Goal: Task Accomplishment & Management: Use online tool/utility

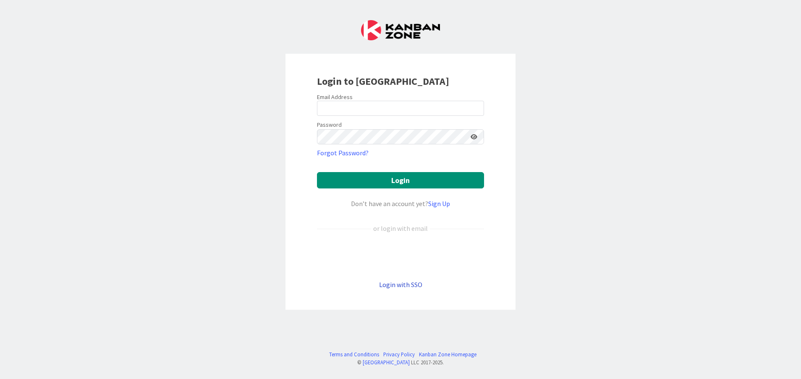
click at [410, 280] on link "Login with SSO" at bounding box center [400, 284] width 43 height 8
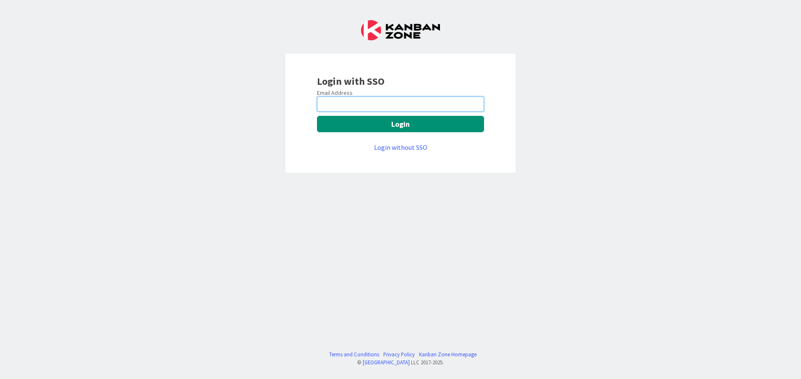
click at [346, 102] on input "email" at bounding box center [400, 104] width 167 height 15
type input "Vinodkumar.Jeerangi@mrcglobal.com"
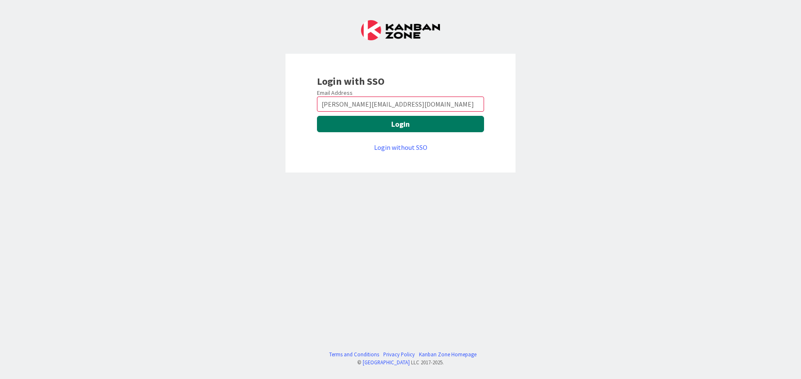
click at [354, 130] on button "Login" at bounding box center [400, 124] width 167 height 16
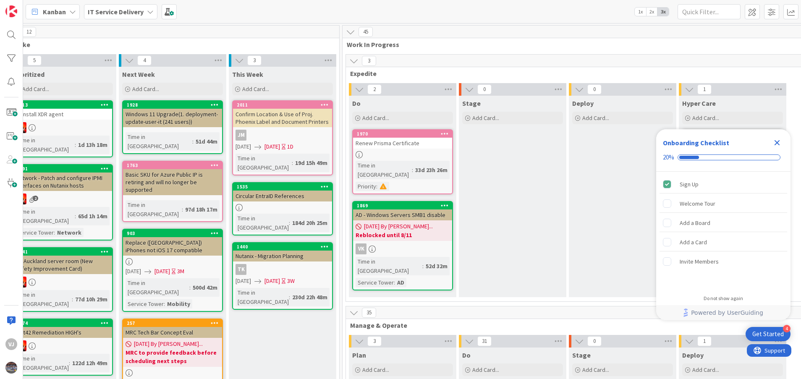
scroll to position [0, 248]
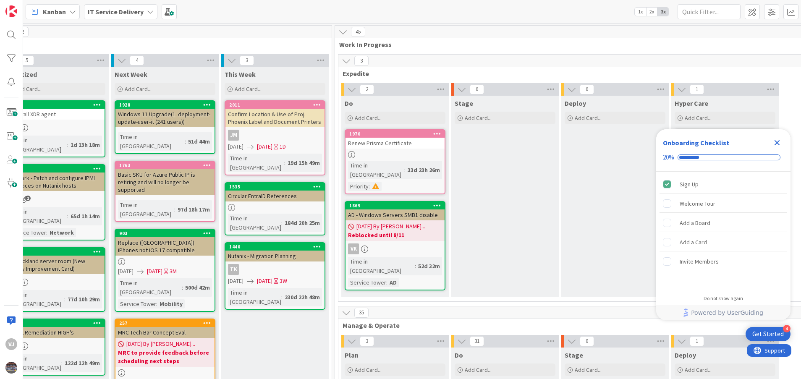
click at [778, 141] on icon "Close Checklist" at bounding box center [777, 143] width 10 height 10
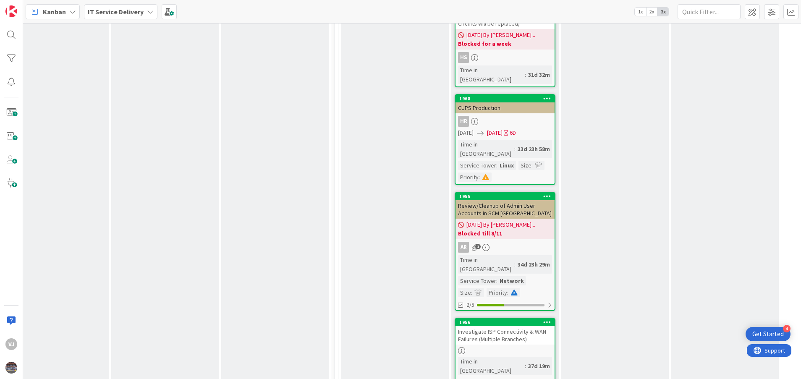
scroll to position [1330, 248]
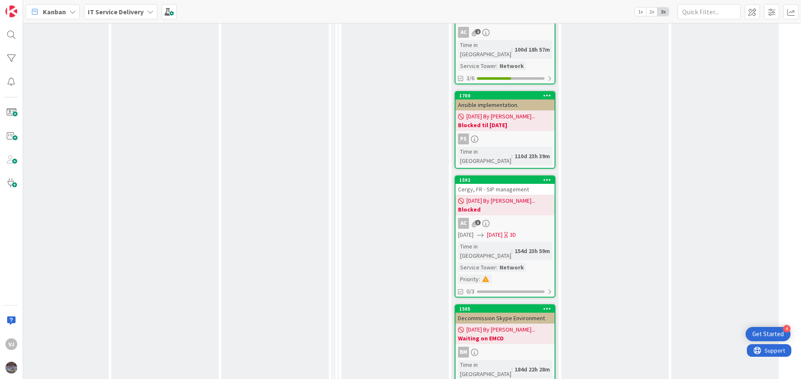
scroll to position [2427, 248]
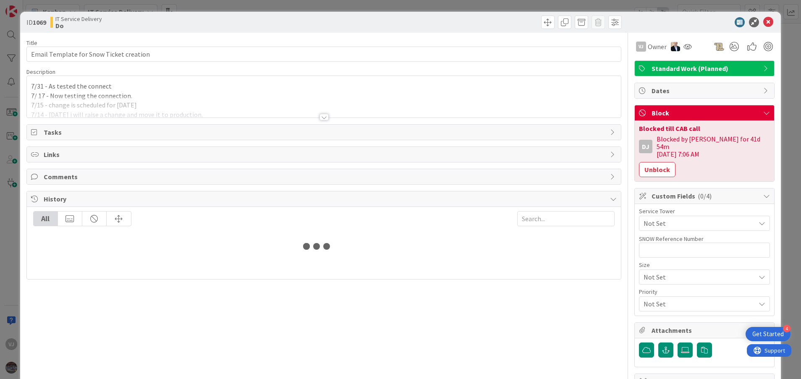
click at [320, 117] on div at bounding box center [324, 117] width 9 height 7
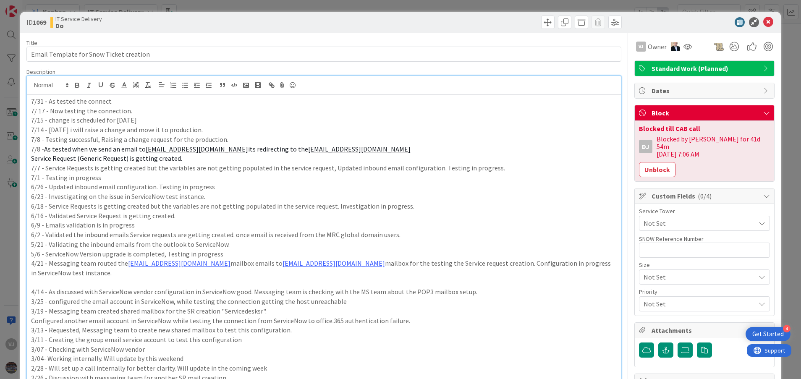
click at [29, 101] on div "7/31 - As tested the connect 7/ 17 - Now testing the connection. 7/15 - change …" at bounding box center [324, 314] width 595 height 439
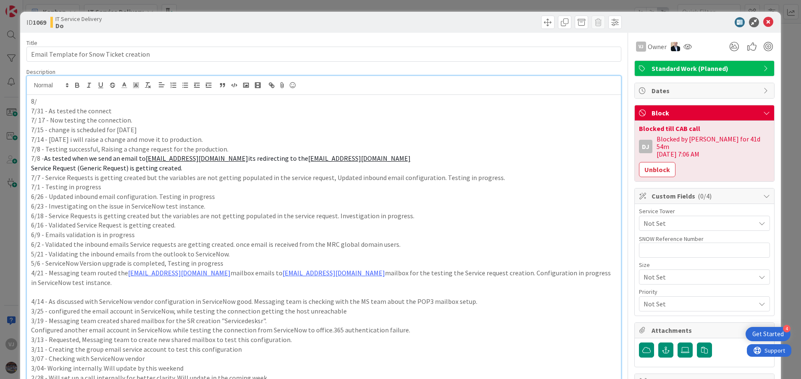
click at [47, 100] on p "8/" at bounding box center [324, 102] width 586 height 10
click at [183, 139] on p "7/14 - [DATE] i will raise a change and move it to production." at bounding box center [324, 140] width 586 height 10
click at [128, 99] on p "8/07 - Tested the connection" at bounding box center [324, 102] width 586 height 10
click at [186, 101] on p "8/07 - Tested the connection Its conflicting the con" at bounding box center [324, 102] width 586 height 10
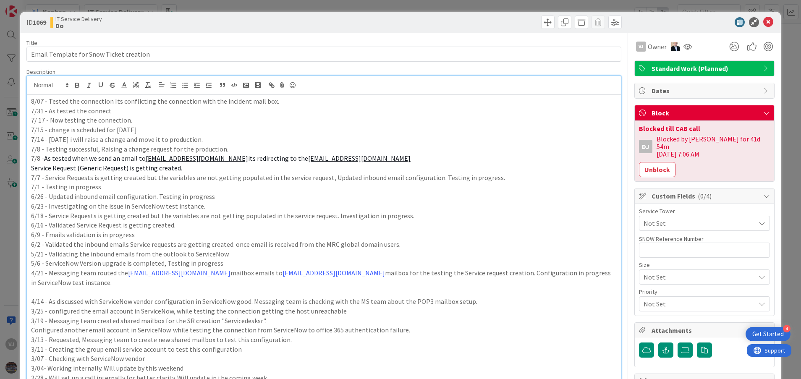
click at [30, 100] on div "8/07 - Tested the connection Its conflicting the connection with the incident m…" at bounding box center [324, 319] width 595 height 449
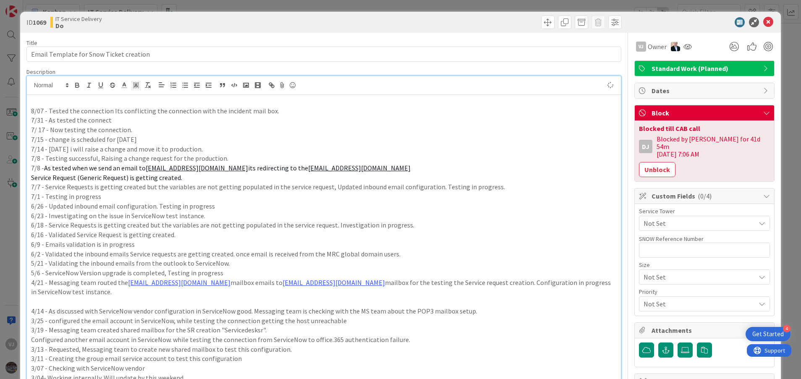
click at [31, 98] on p at bounding box center [324, 102] width 586 height 10
click at [733, 379] on html "4 Get Started VJ Kanban IT Service Delivery 1x 2x 3x 6 Backlog Add Card... 631 …" at bounding box center [400, 189] width 801 height 379
click at [51, 98] on p "8/" at bounding box center [324, 102] width 586 height 10
click at [69, 98] on p "8/14-" at bounding box center [324, 102] width 586 height 10
click at [115, 98] on p "8/14- cross checking the c" at bounding box center [324, 102] width 586 height 10
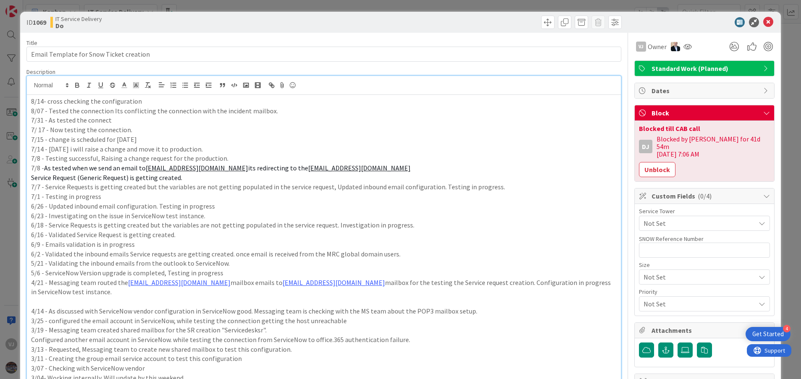
click at [48, 101] on p "8/14- cross checking the configuration" at bounding box center [324, 102] width 586 height 10
click at [223, 140] on p "7/15 - change is scheduled for [DATE]" at bounding box center [324, 140] width 586 height 10
click at [29, 103] on div "8/14- Cross checking the configuration 8/07 - Tested the connection Its conflic…" at bounding box center [324, 324] width 595 height 458
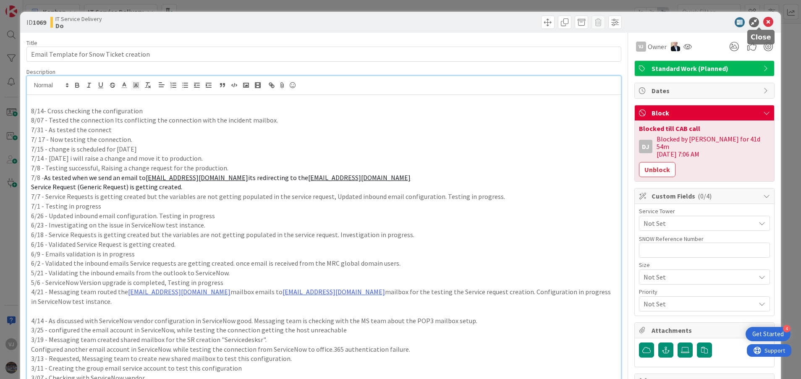
click at [763, 24] on icon at bounding box center [768, 22] width 10 height 10
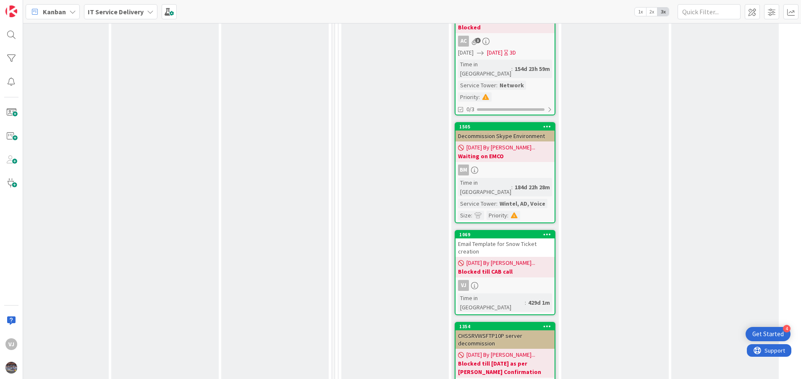
scroll to position [2393, 248]
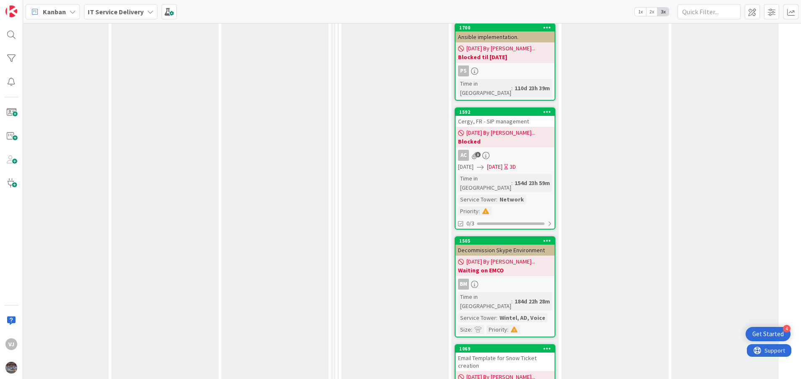
scroll to position [2305, 248]
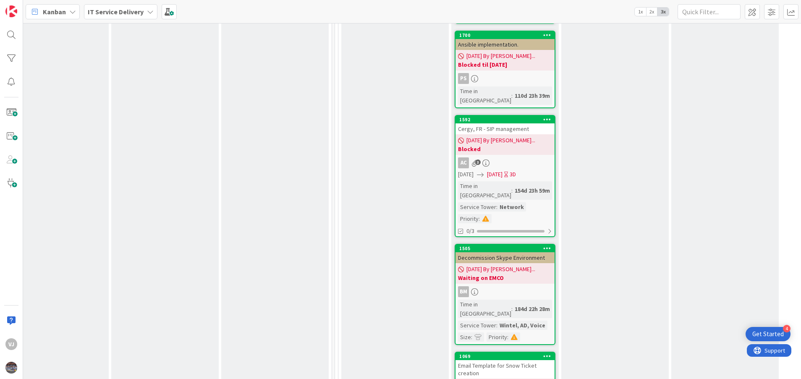
click at [506, 360] on div "Email Template for Snow Ticket creation" at bounding box center [505, 369] width 99 height 18
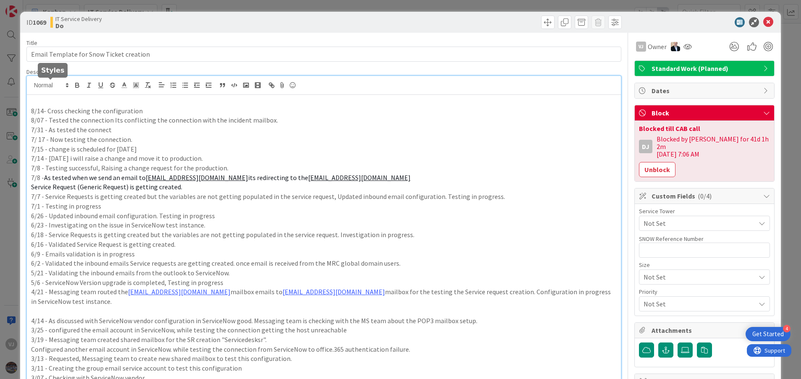
click at [33, 84] on div "VK [PERSON_NAME] Jeerangi just joined 8/14- Cross checking the configuration 8/…" at bounding box center [324, 319] width 595 height 487
click at [62, 101] on p "8/" at bounding box center [324, 102] width 586 height 10
click at [203, 102] on p "8/21 - As checked configuration is seems everything correct" at bounding box center [324, 102] width 586 height 10
